Goal: Register for event/course

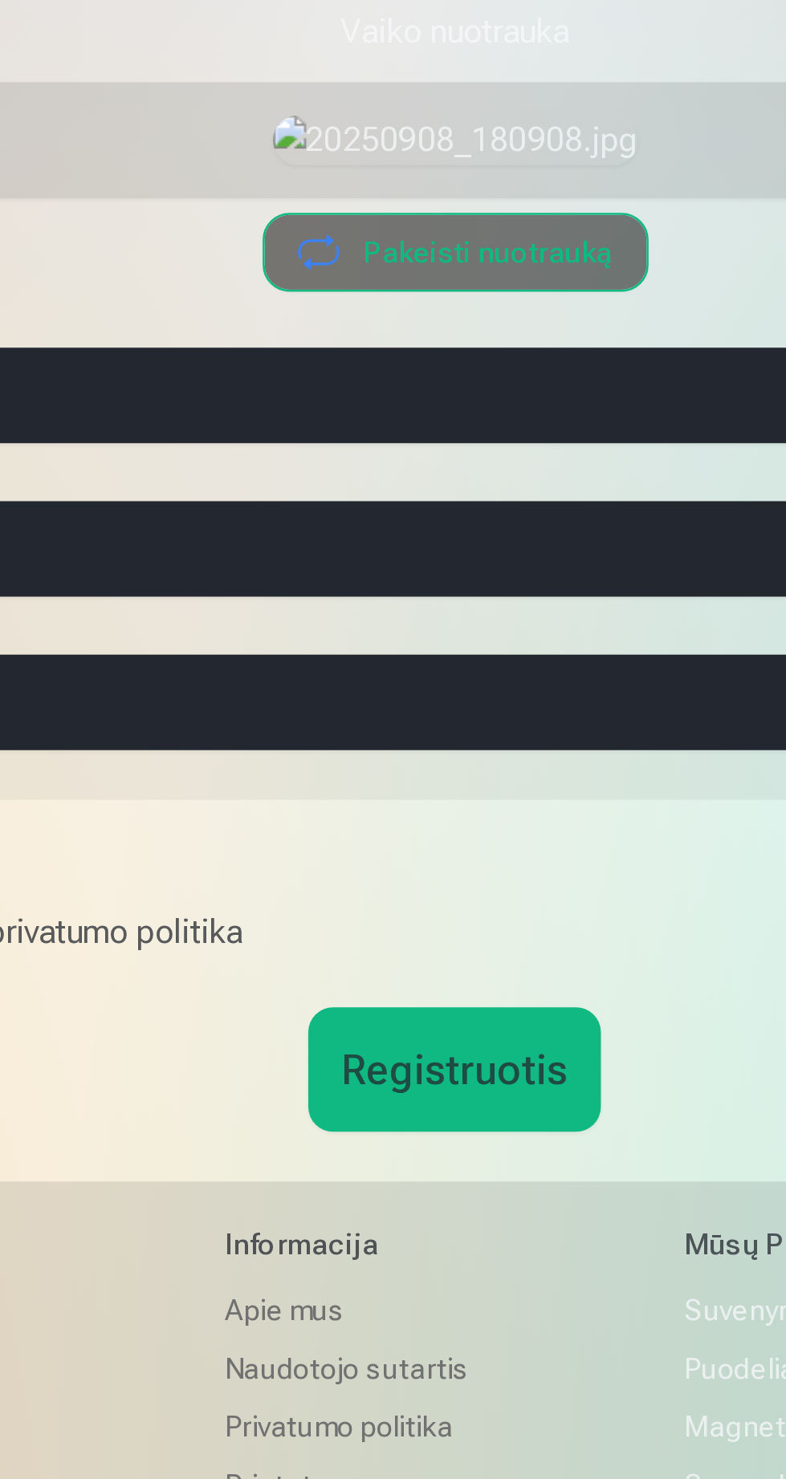
scroll to position [24, 0]
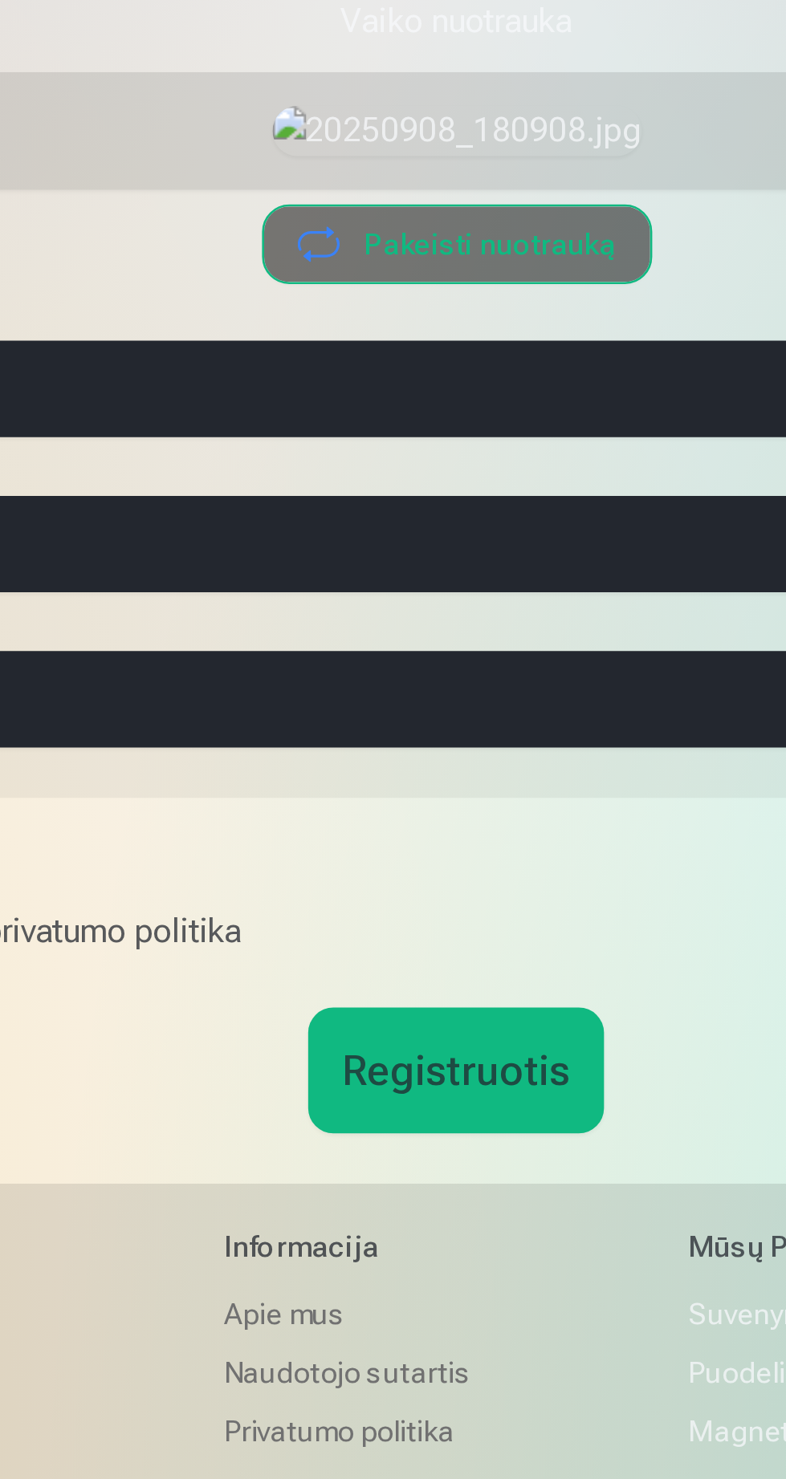
click at [380, 1249] on button "Registruotis" at bounding box center [392, 1224] width 113 height 48
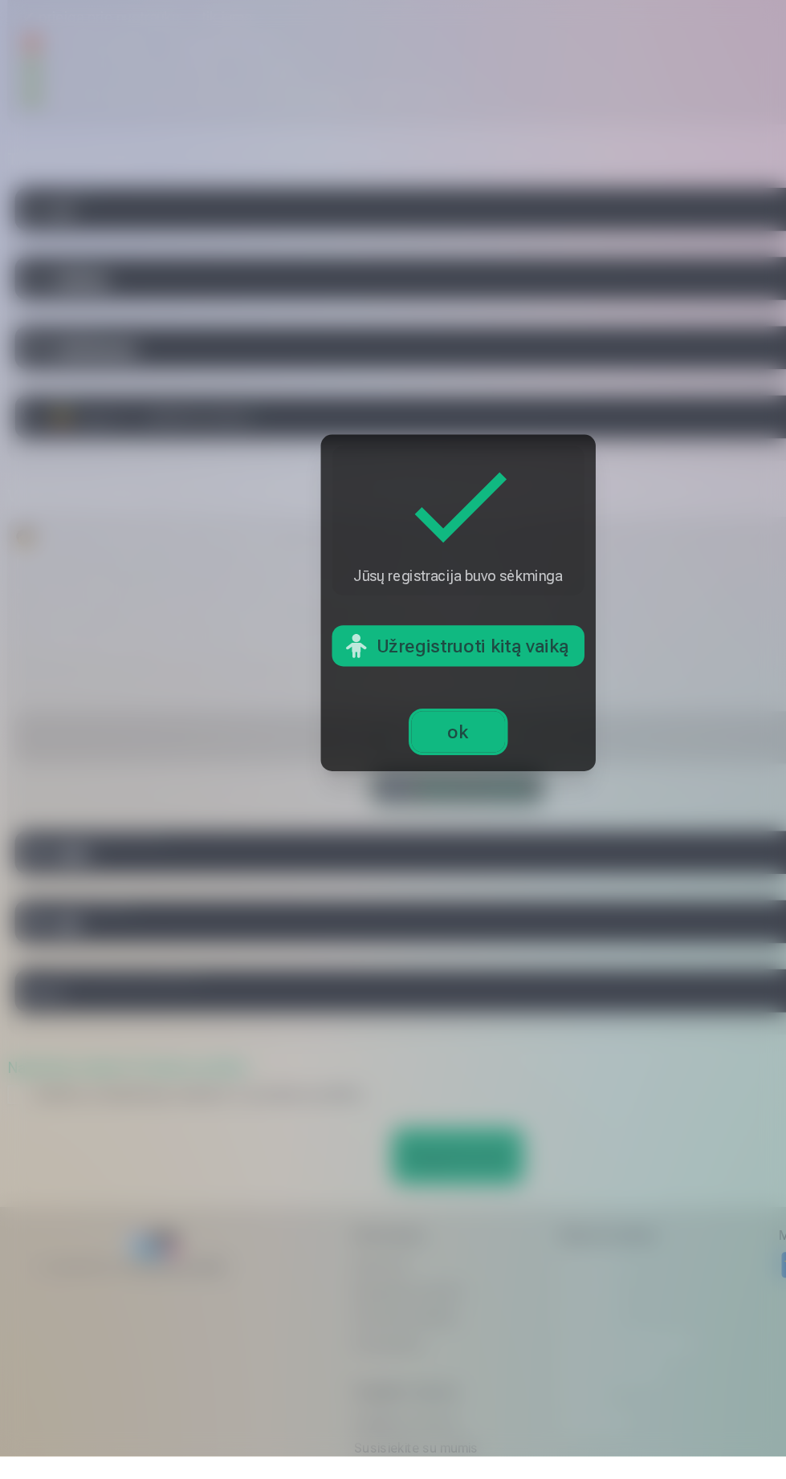
scroll to position [14, 0]
